Goal: Information Seeking & Learning: Learn about a topic

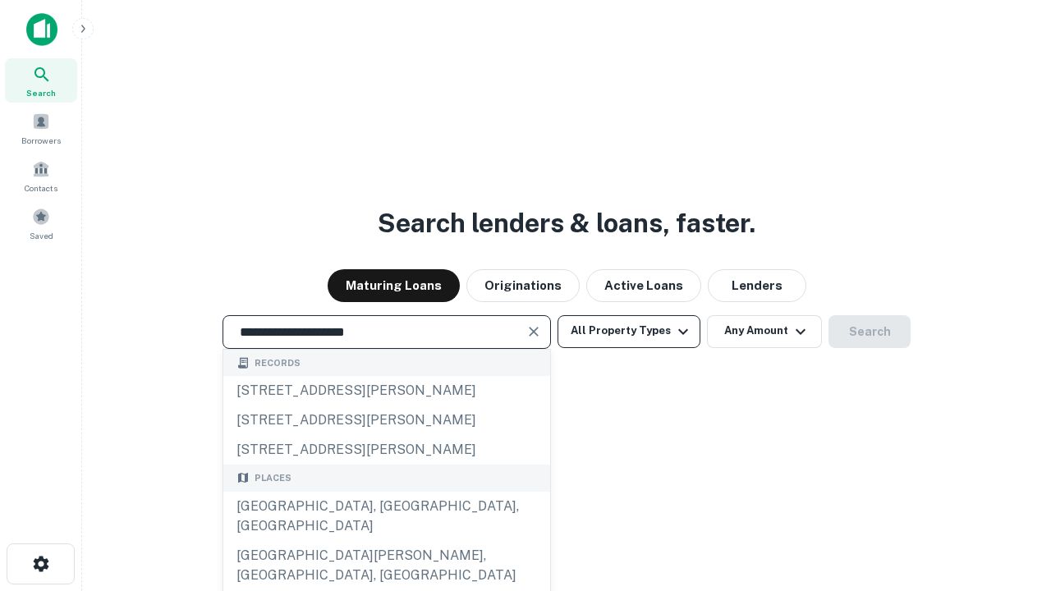
type input "**********"
click at [629, 331] on button "All Property Types" at bounding box center [629, 331] width 143 height 33
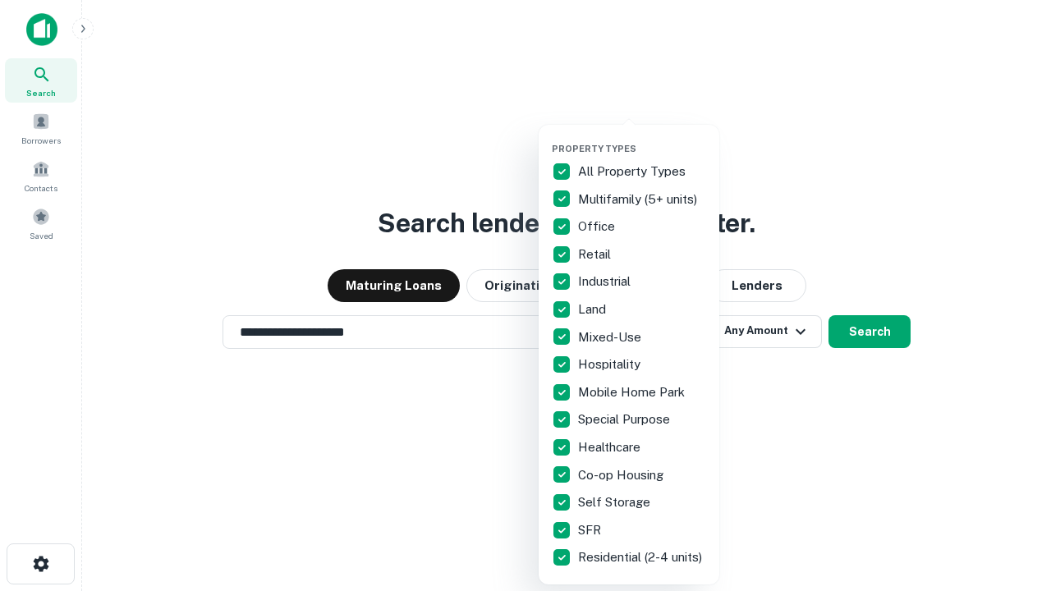
click at [642, 138] on button "button" at bounding box center [642, 138] width 181 height 1
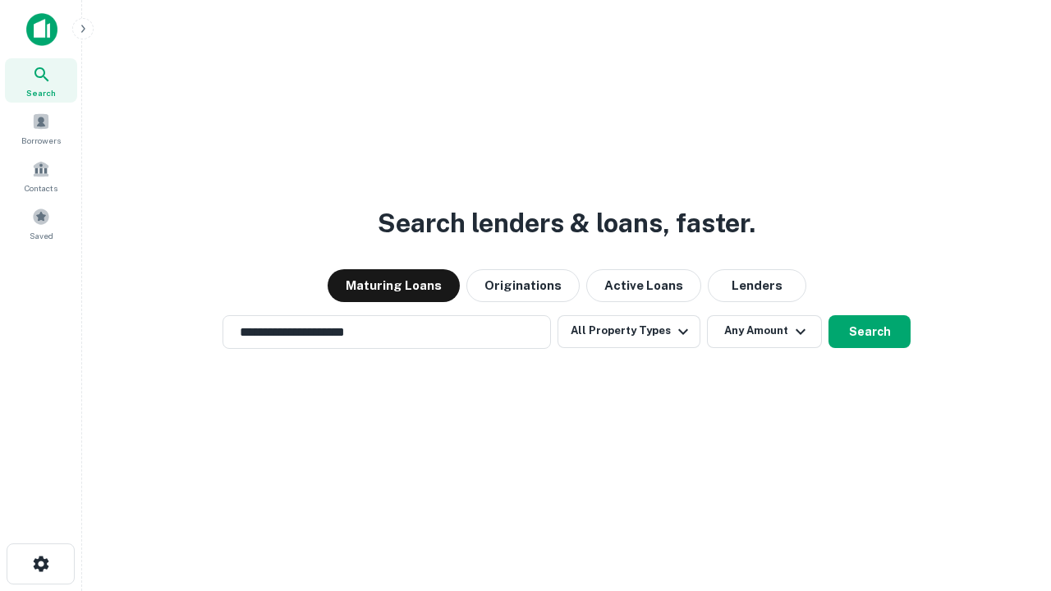
scroll to position [25, 0]
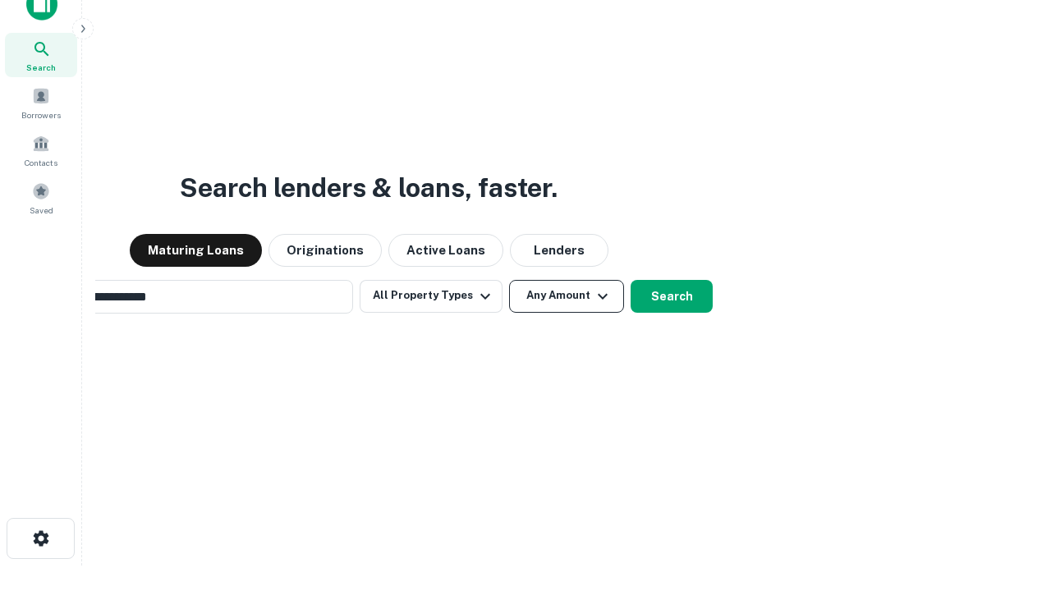
click at [509, 280] on button "Any Amount" at bounding box center [566, 296] width 115 height 33
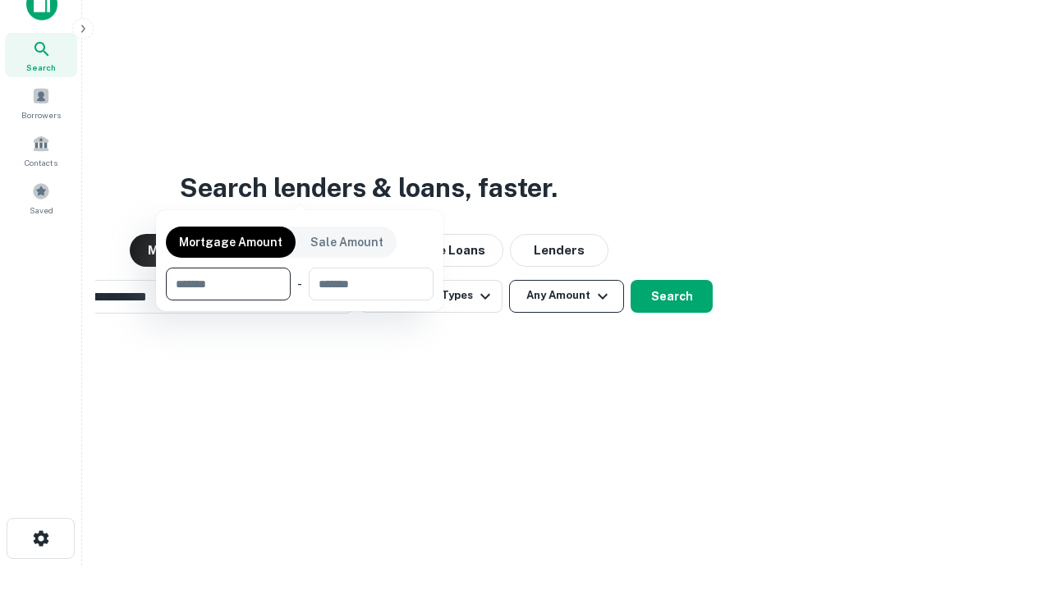
scroll to position [118, 465]
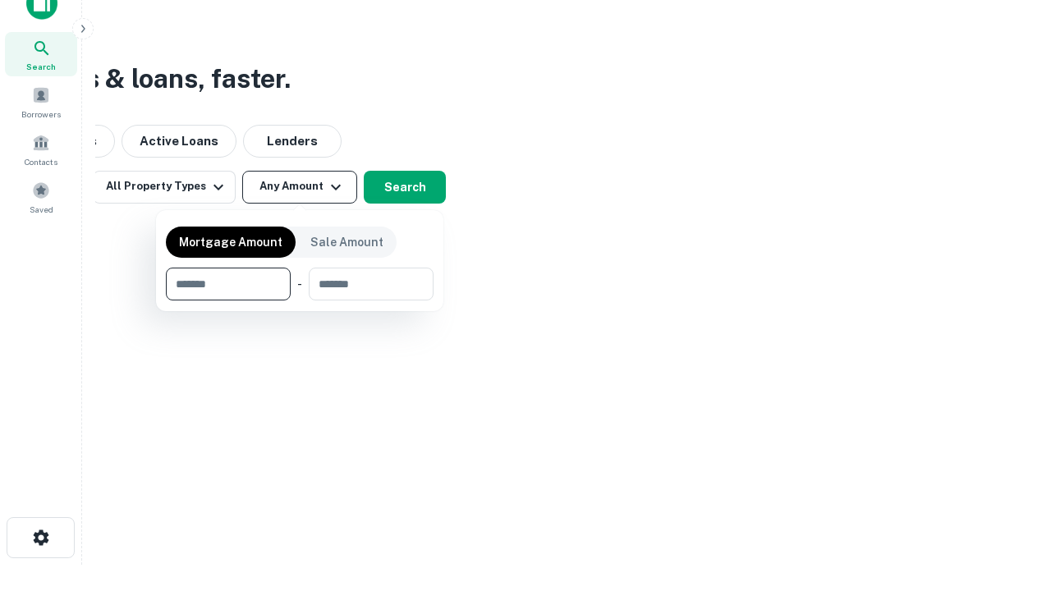
type input "*******"
click at [300, 301] on button "button" at bounding box center [300, 301] width 268 height 1
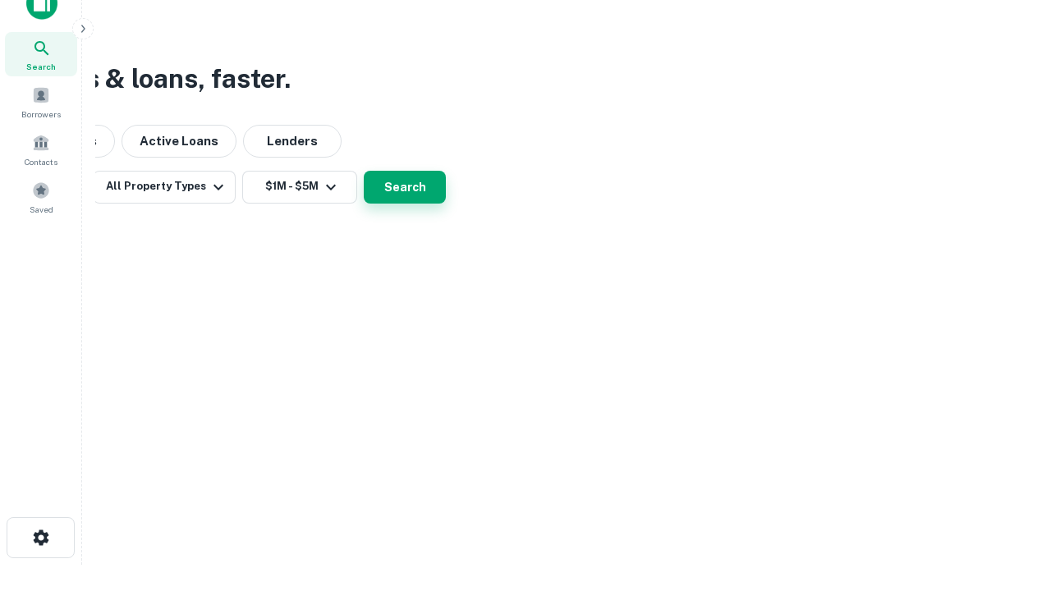
click at [446, 204] on button "Search" at bounding box center [405, 187] width 82 height 33
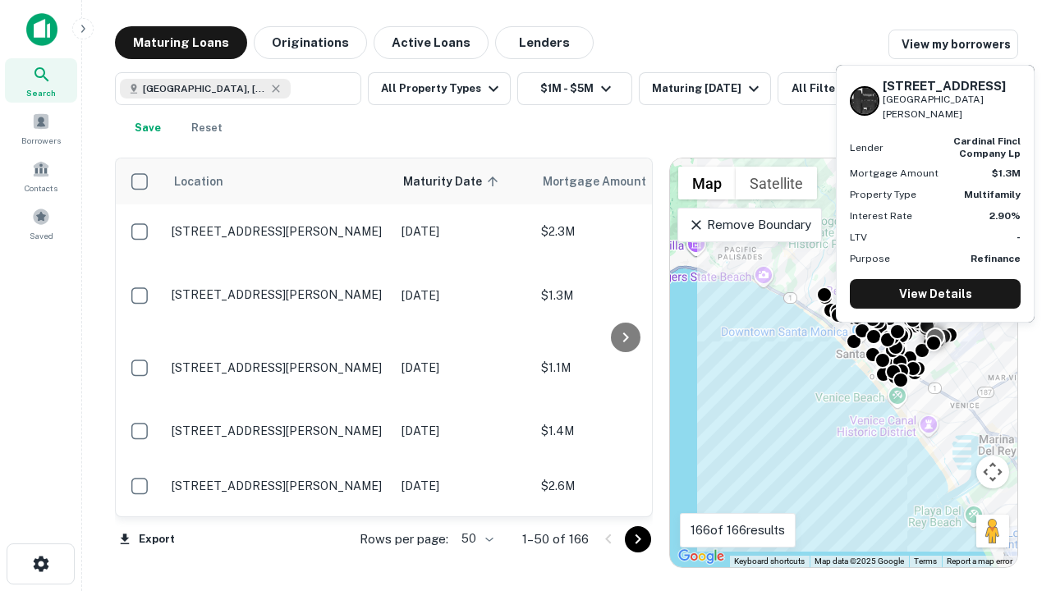
click at [475, 539] on body "Search Borrowers Contacts Saved Maturing Loans Originations Active Loans Lender…" at bounding box center [525, 295] width 1051 height 591
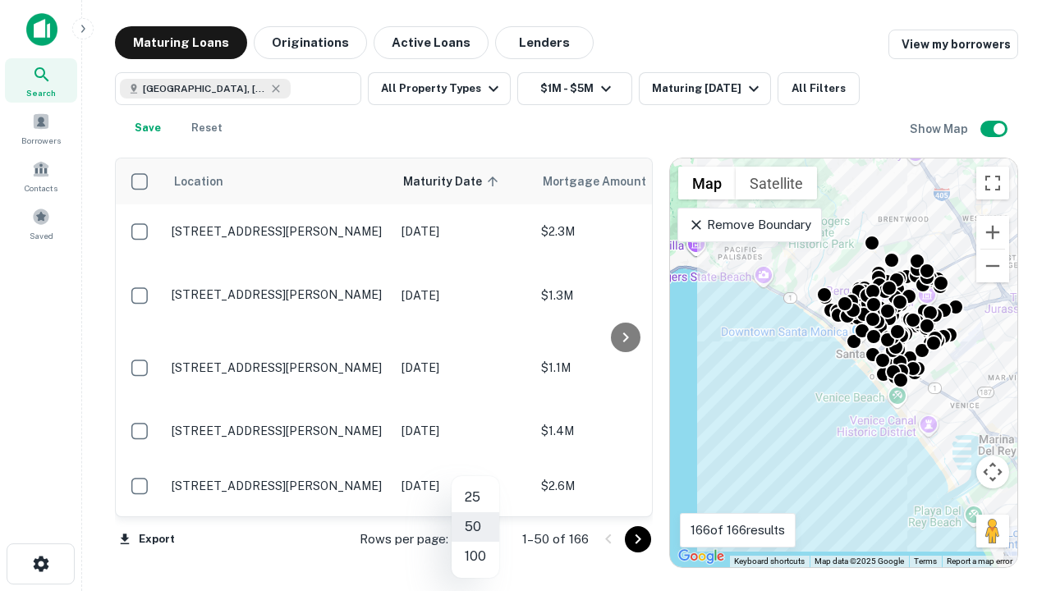
click at [476, 498] on li "25" at bounding box center [476, 498] width 48 height 30
